Goal: Connect with others: Connect with others

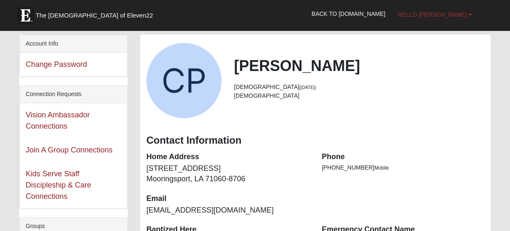
click at [469, 14] on b at bounding box center [470, 15] width 4 height 6
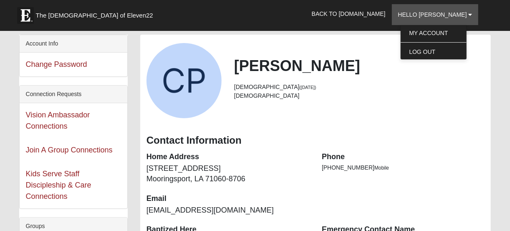
click at [331, 117] on div "Casey Power 42 years old (3/5/1983) Male" at bounding box center [315, 80] width 351 height 75
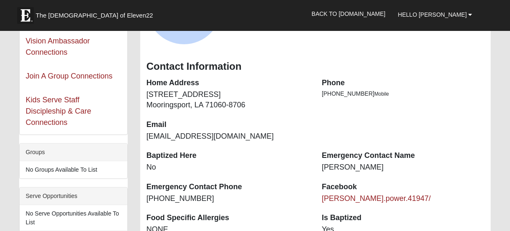
scroll to position [83, 0]
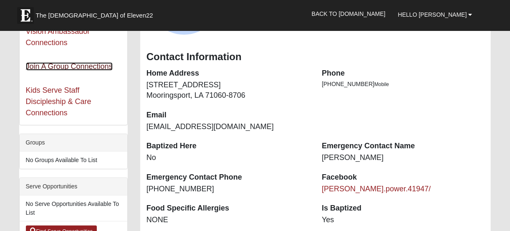
click at [78, 62] on link "Join A Group Connections" at bounding box center [69, 66] width 87 height 8
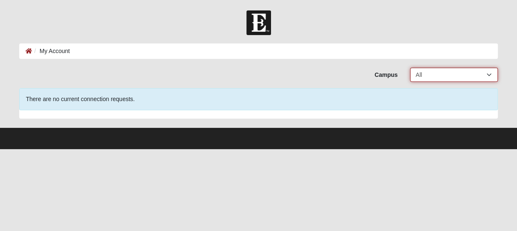
click at [430, 75] on select "All Arlington Baymeadows College Park Orlando (Coming Soon) Eleven22 Online Fle…" at bounding box center [454, 75] width 88 height 14
select select "10"
click at [410, 68] on select "All Arlington Baymeadows College Park Orlando (Coming Soon) Eleven22 Online Fle…" at bounding box center [454, 75] width 88 height 14
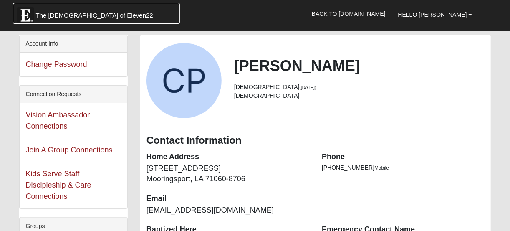
click at [79, 13] on span "The [DEMOGRAPHIC_DATA] of Eleven22" at bounding box center [94, 15] width 117 height 8
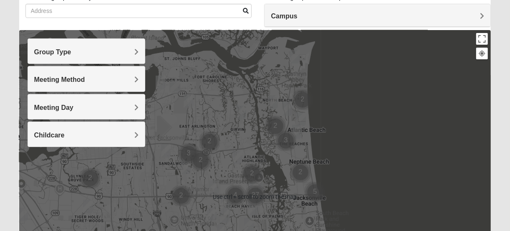
scroll to position [61, 0]
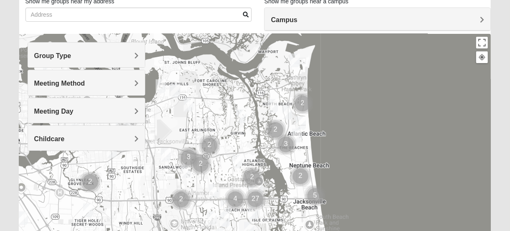
click at [124, 48] on div "Group Type" at bounding box center [86, 55] width 117 height 25
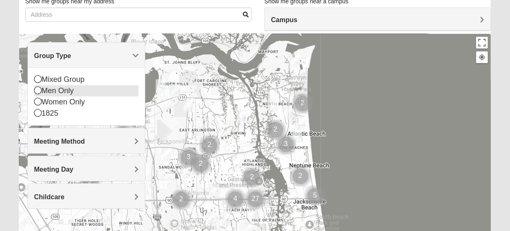
click at [101, 93] on div "Men Only" at bounding box center [86, 90] width 105 height 11
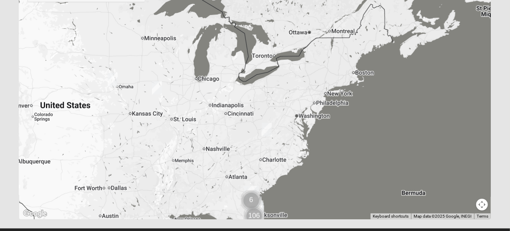
scroll to position [228, 0]
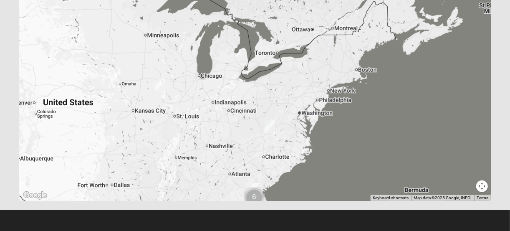
drag, startPoint x: 82, startPoint y: 170, endPoint x: 228, endPoint y: 206, distance: 150.3
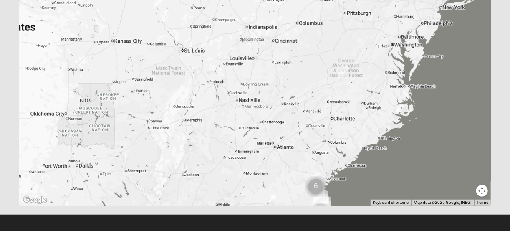
drag, startPoint x: 172, startPoint y: 187, endPoint x: 179, endPoint y: 164, distance: 24.0
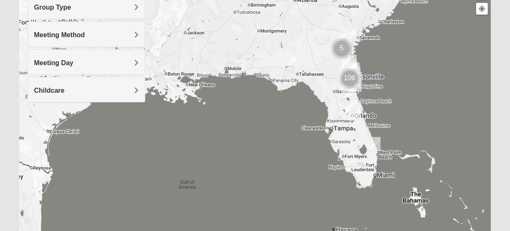
scroll to position [0, 0]
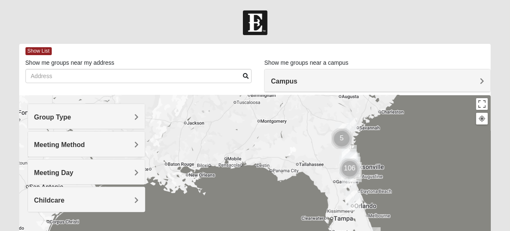
drag, startPoint x: 158, startPoint y: 179, endPoint x: 169, endPoint y: 91, distance: 88.8
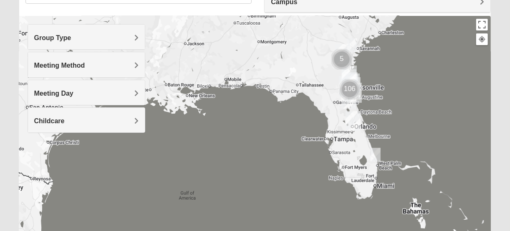
scroll to position [83, 0]
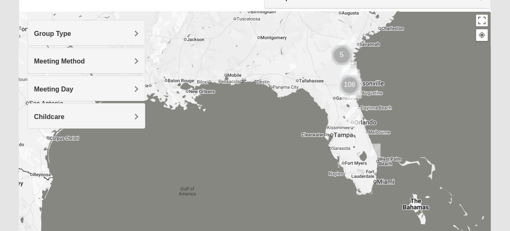
click at [111, 54] on div "Meeting Method" at bounding box center [86, 60] width 117 height 25
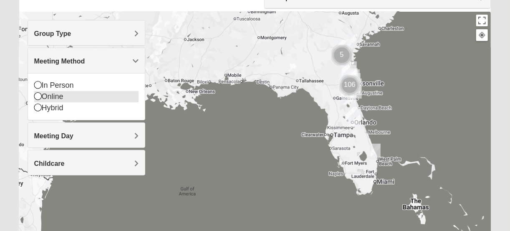
click at [73, 95] on div "Online" at bounding box center [86, 96] width 105 height 11
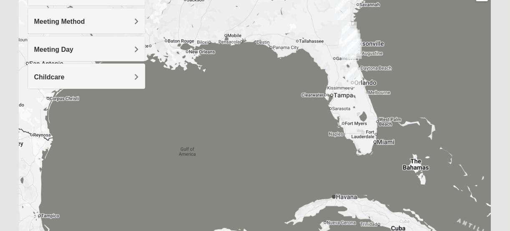
scroll to position [61, 0]
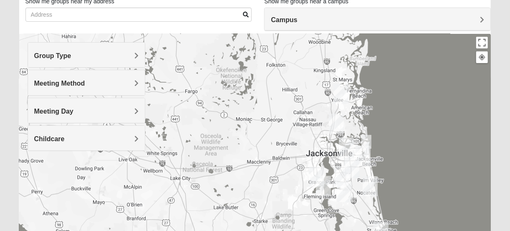
click at [112, 58] on h4 "Group Type" at bounding box center [86, 56] width 105 height 8
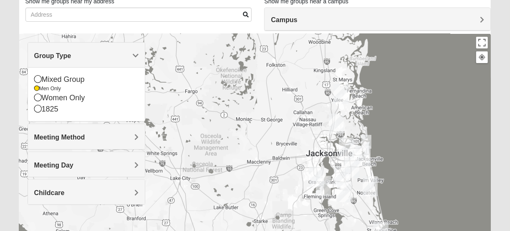
click at [113, 56] on h4 "Group Type" at bounding box center [86, 56] width 105 height 8
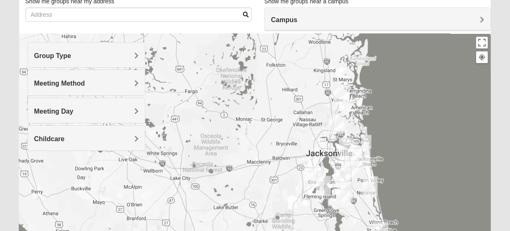
click at [113, 81] on h4 "Meeting Method" at bounding box center [86, 83] width 105 height 8
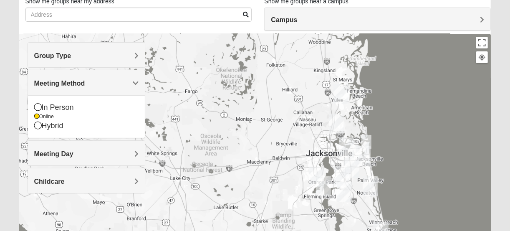
click at [113, 81] on h4 "Meeting Method" at bounding box center [86, 83] width 105 height 8
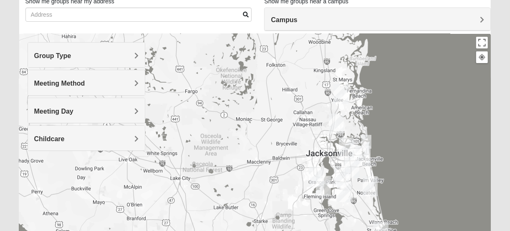
click at [108, 103] on div "Meeting Day" at bounding box center [86, 110] width 117 height 25
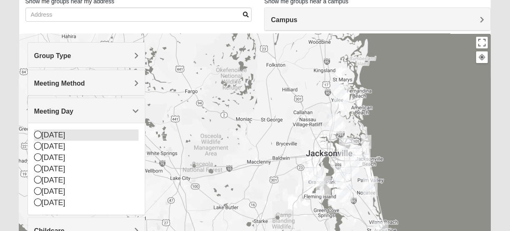
click at [39, 135] on icon at bounding box center [38, 135] width 8 height 8
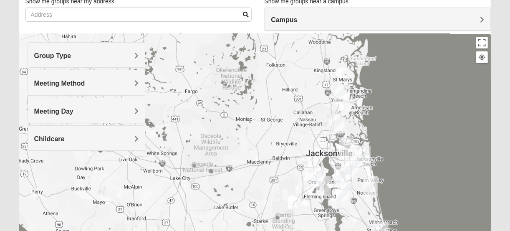
click at [63, 114] on div "Meeting Day" at bounding box center [86, 110] width 117 height 25
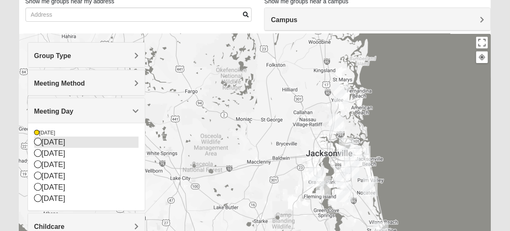
click at [40, 141] on icon at bounding box center [38, 142] width 8 height 8
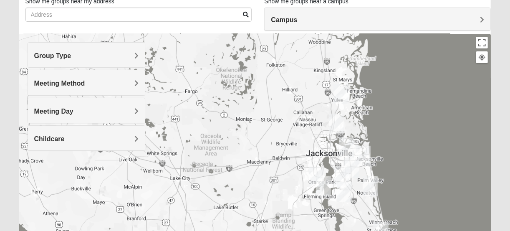
click at [62, 108] on span "Meeting Day" at bounding box center [53, 111] width 39 height 7
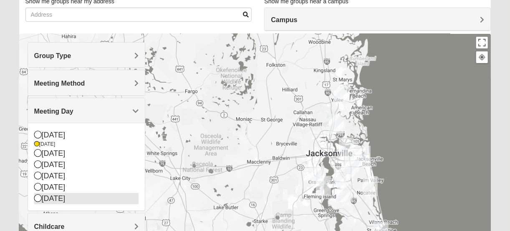
click at [37, 194] on icon at bounding box center [38, 198] width 8 height 8
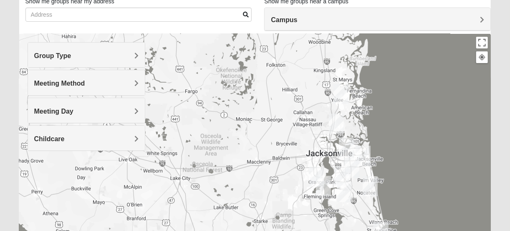
click at [64, 141] on h4 "Childcare" at bounding box center [86, 139] width 105 height 8
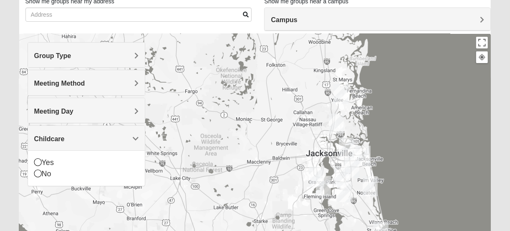
click at [64, 141] on h4 "Childcare" at bounding box center [86, 139] width 105 height 8
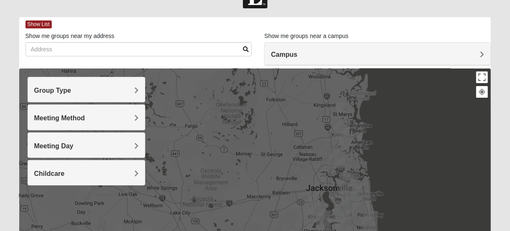
scroll to position [0, 0]
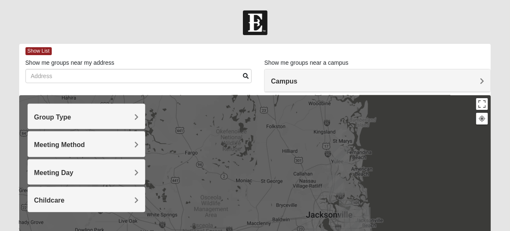
click at [406, 81] on h4 "Campus" at bounding box center [377, 81] width 213 height 8
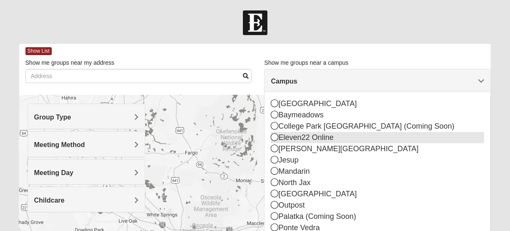
click at [343, 136] on div "Eleven22 Online" at bounding box center [377, 137] width 213 height 11
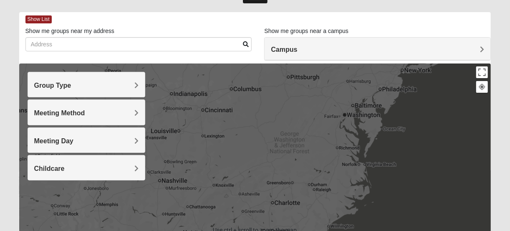
scroll to position [20, 0]
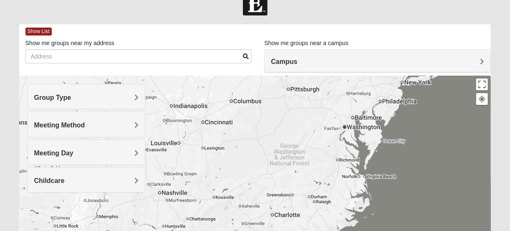
click at [111, 101] on h4 "Group Type" at bounding box center [86, 97] width 105 height 8
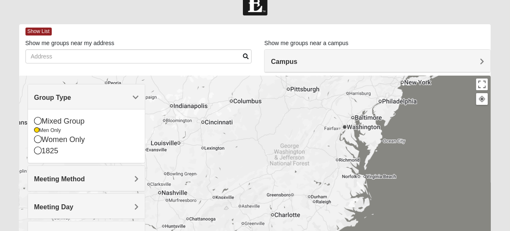
click at [111, 101] on h4 "Group Type" at bounding box center [86, 97] width 105 height 8
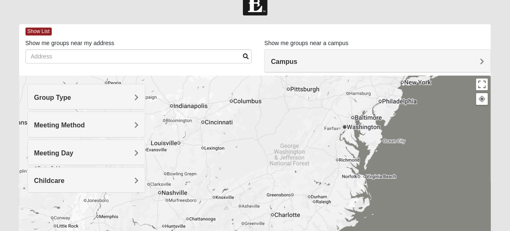
click at [104, 143] on div "Meeting Day" at bounding box center [86, 152] width 117 height 25
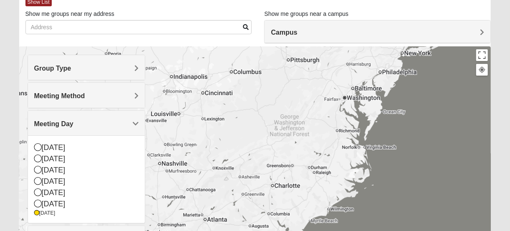
scroll to position [61, 0]
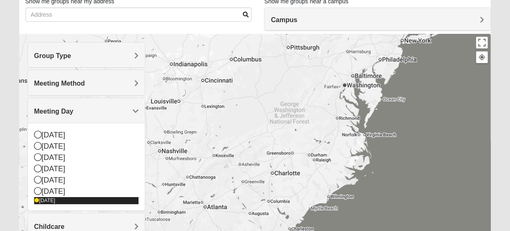
click at [39, 199] on icon at bounding box center [36, 200] width 5 height 5
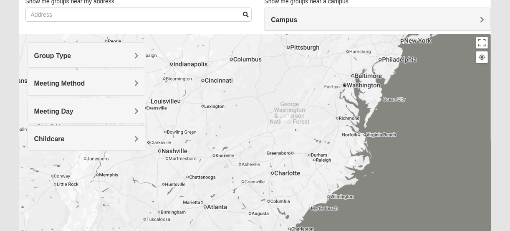
click at [101, 108] on h4 "Meeting Day" at bounding box center [86, 111] width 105 height 8
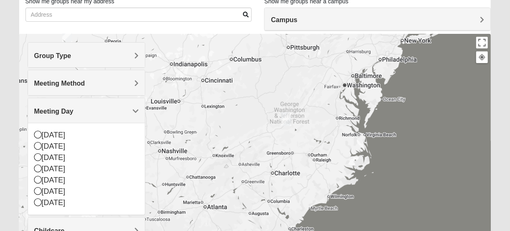
click at [101, 108] on h4 "Meeting Day" at bounding box center [86, 111] width 105 height 8
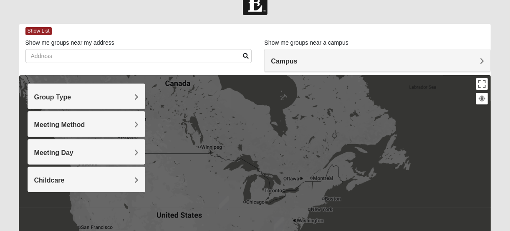
scroll to position [20, 0]
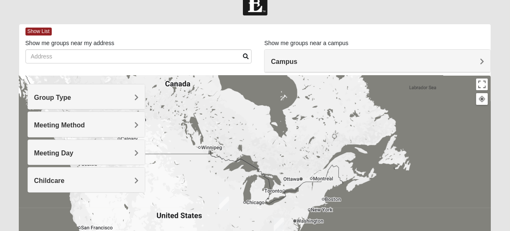
click at [290, 60] on span "Campus" at bounding box center [284, 61] width 26 height 7
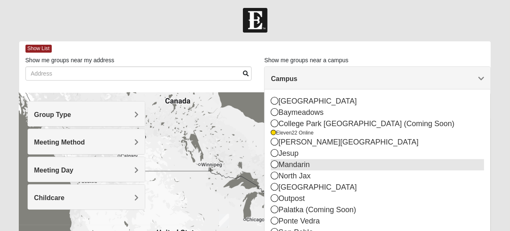
scroll to position [0, 0]
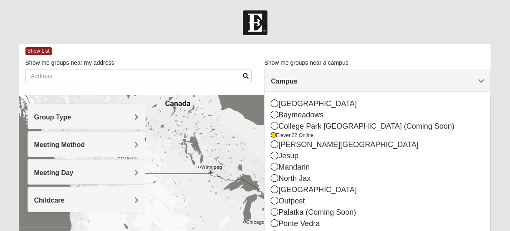
click at [353, 54] on div "Show List" at bounding box center [258, 51] width 466 height 15
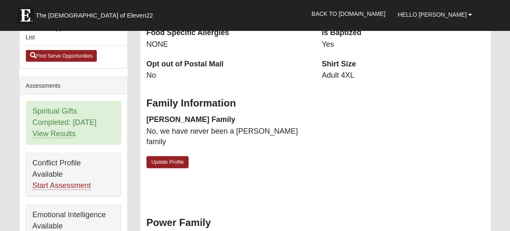
scroll to position [209, 0]
